Goal: Check status: Check status

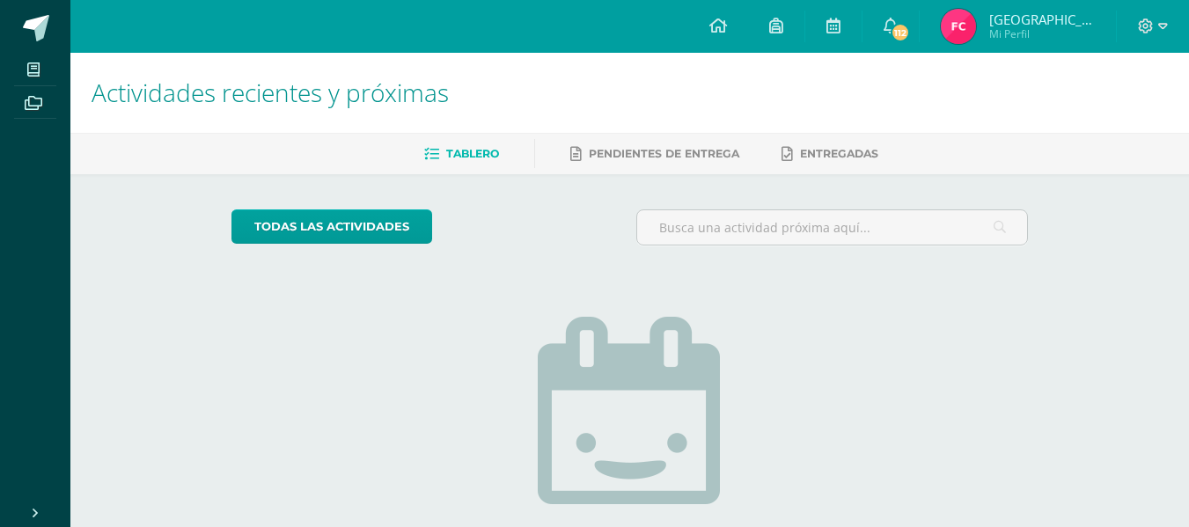
click at [1036, 41] on span "Mi Perfil" at bounding box center [1042, 33] width 106 height 15
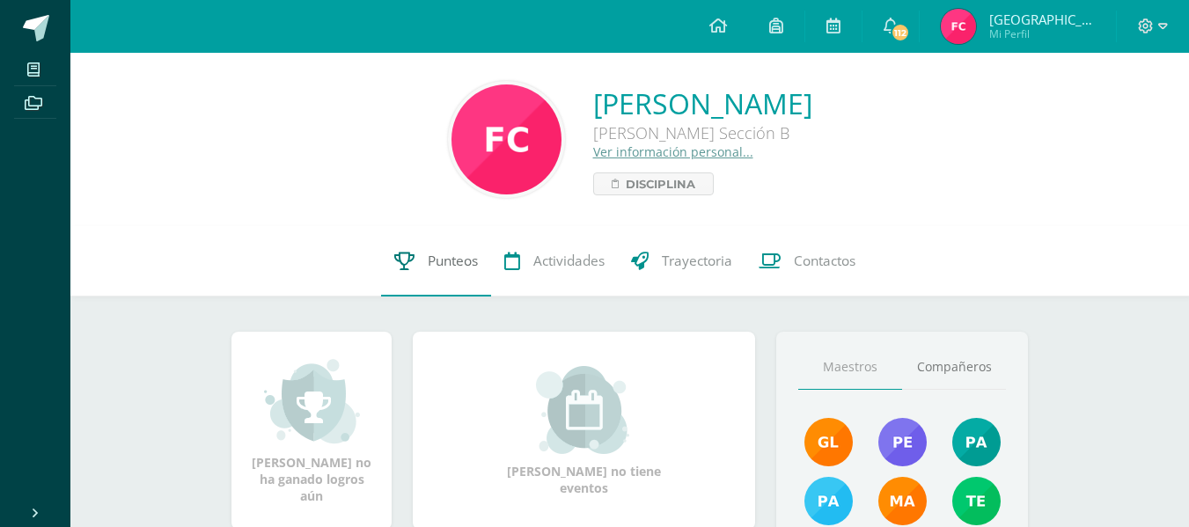
click at [430, 263] on span "Punteos" at bounding box center [453, 261] width 50 height 18
